Goal: Transaction & Acquisition: Purchase product/service

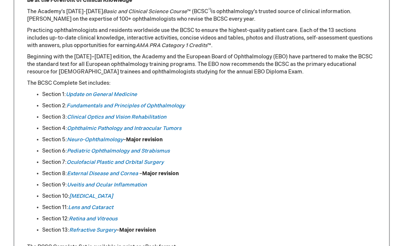
scroll to position [357, 0]
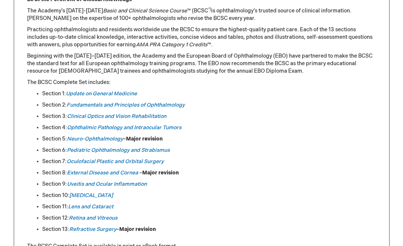
click at [112, 219] on link "Retina and Vitreous" at bounding box center [93, 218] width 49 height 6
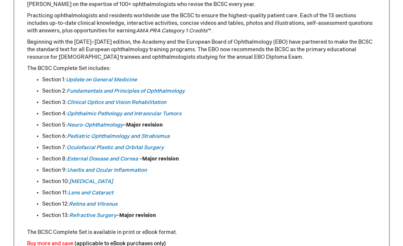
scroll to position [381, 0]
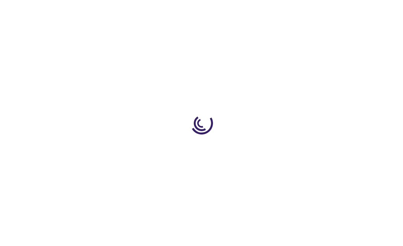
type input "0"
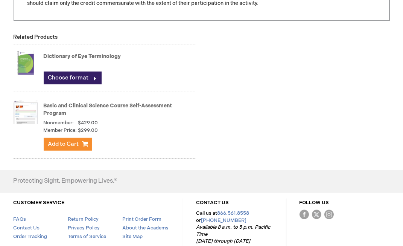
scroll to position [763, 0]
